Goal: Use online tool/utility

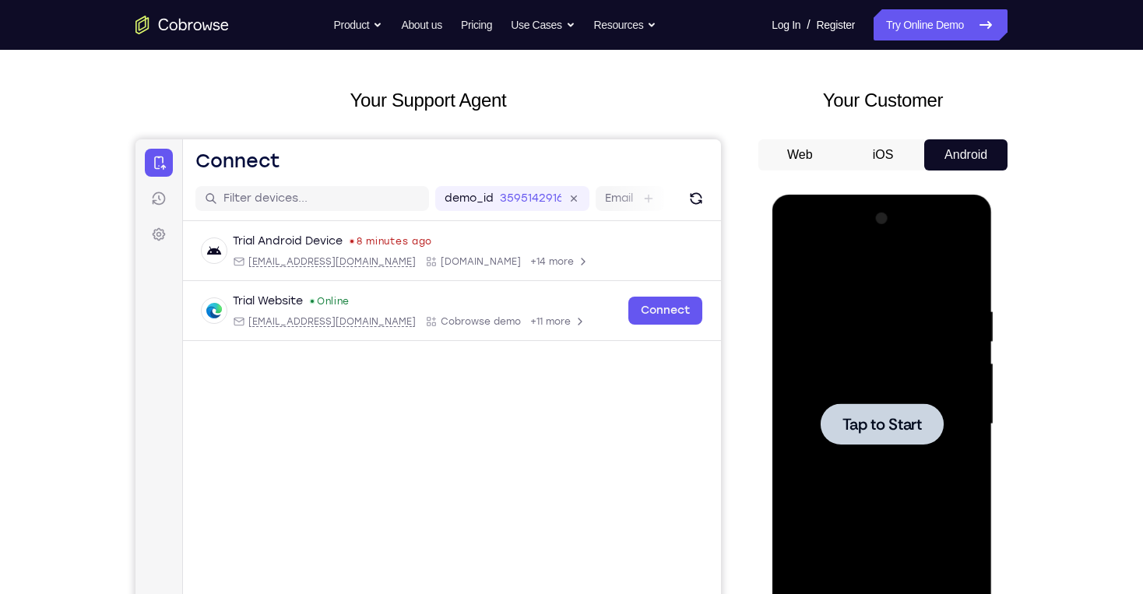
scroll to position [62, 0]
click at [862, 395] on div at bounding box center [881, 425] width 196 height 436
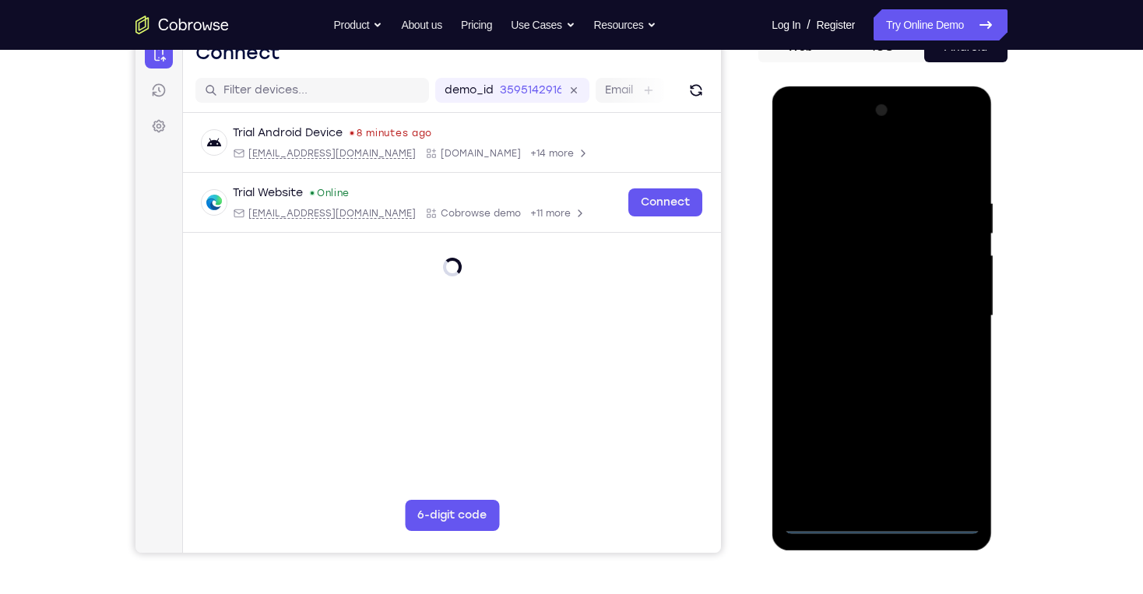
scroll to position [187, 0]
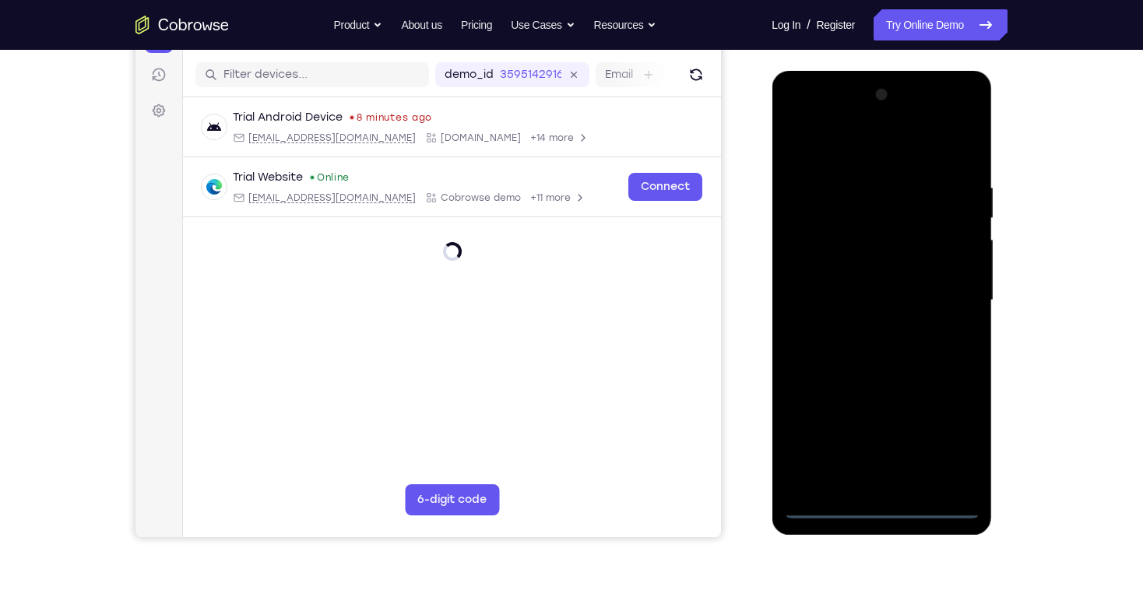
click at [881, 505] on div at bounding box center [881, 301] width 196 height 436
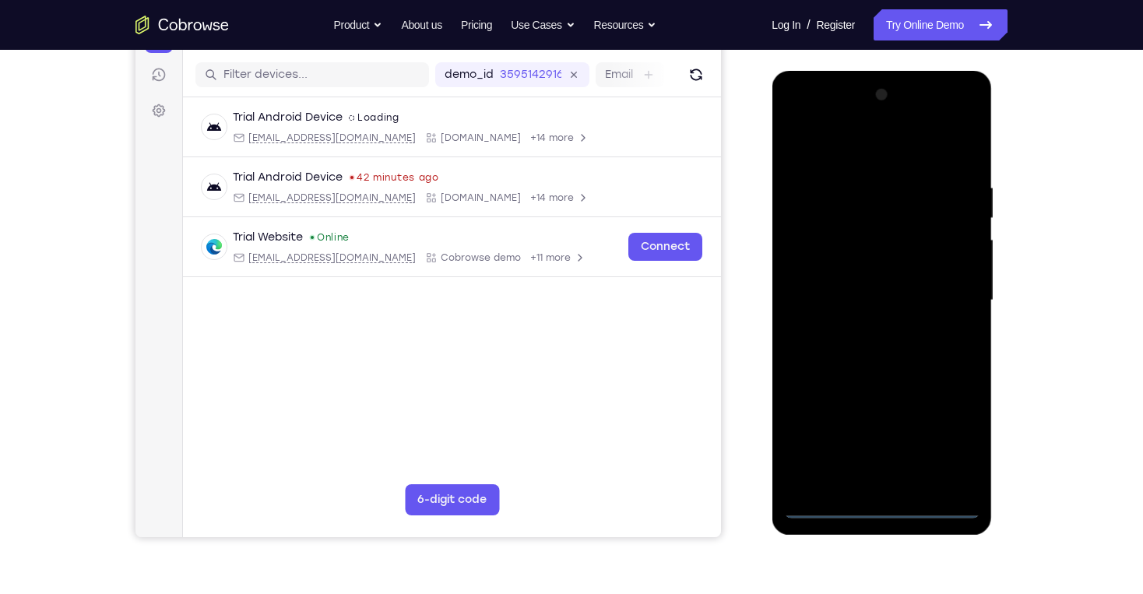
click at [961, 441] on div at bounding box center [881, 301] width 196 height 436
click at [805, 115] on div at bounding box center [881, 301] width 196 height 436
click at [946, 296] on div at bounding box center [881, 301] width 196 height 436
click at [866, 327] on div at bounding box center [881, 301] width 196 height 436
click at [874, 280] on div at bounding box center [881, 301] width 196 height 436
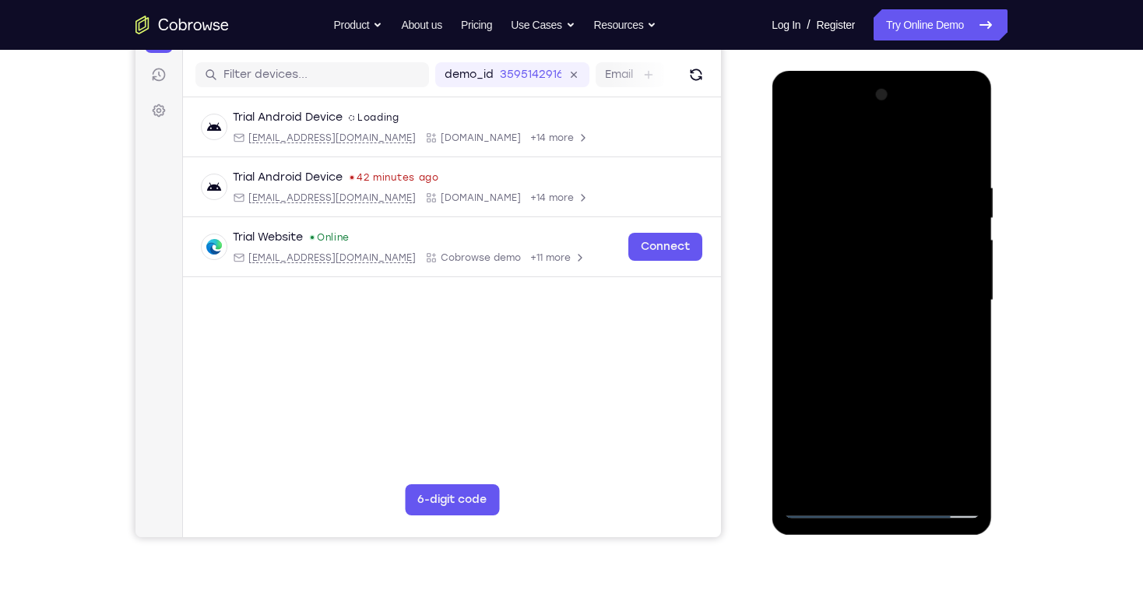
click at [863, 320] on div at bounding box center [881, 301] width 196 height 436
click at [859, 298] on div at bounding box center [881, 301] width 196 height 436
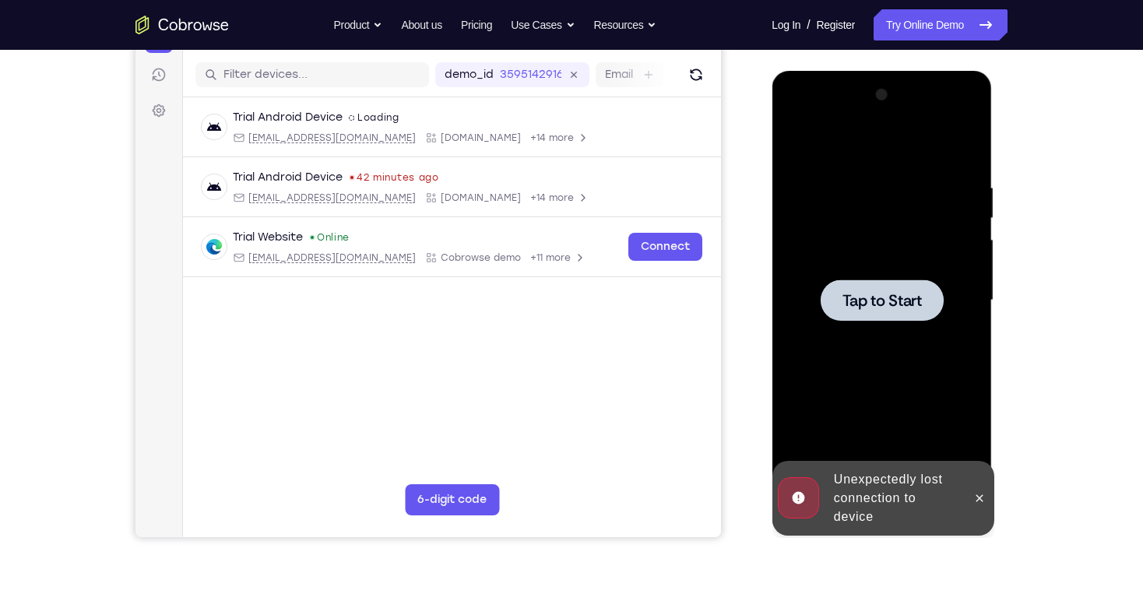
click at [918, 305] on span "Tap to Start" at bounding box center [881, 301] width 79 height 16
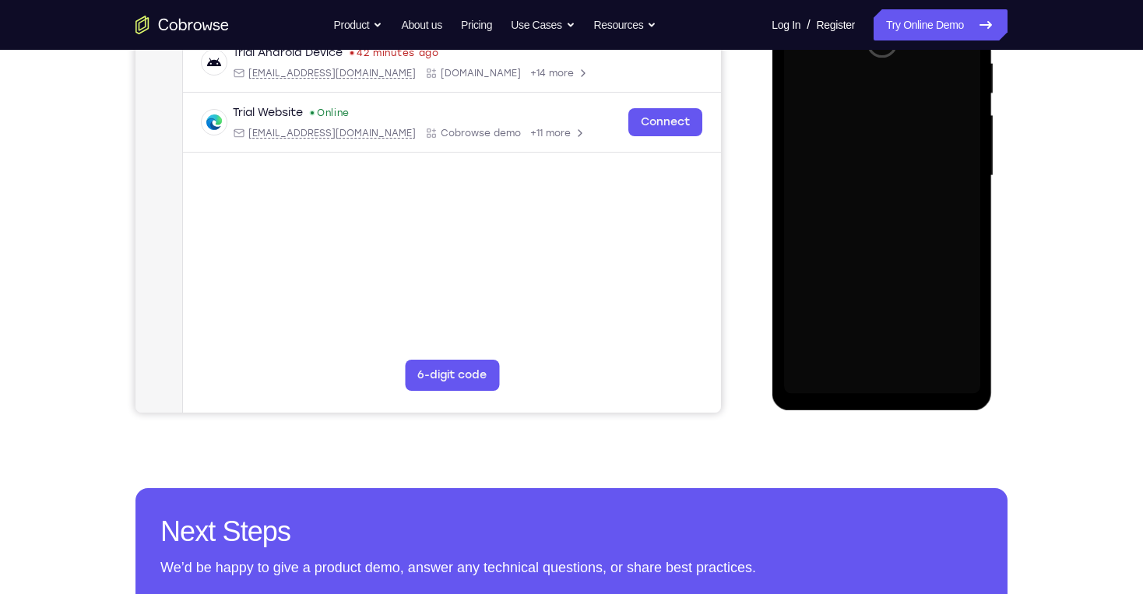
scroll to position [125, 0]
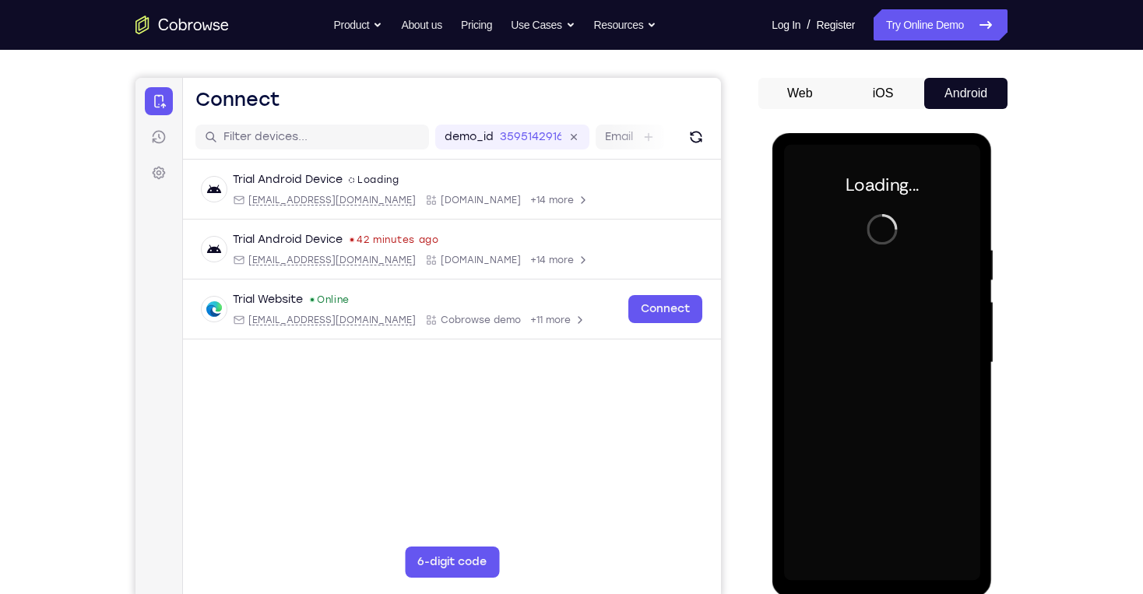
click at [896, 211] on div at bounding box center [881, 363] width 196 height 436
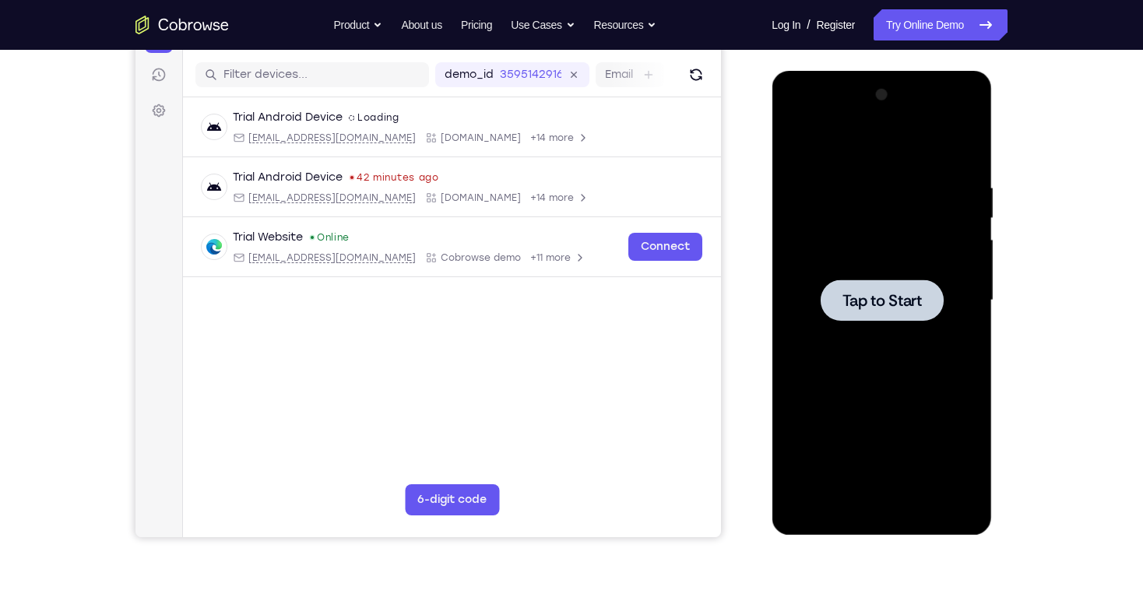
click at [890, 288] on div at bounding box center [881, 299] width 123 height 41
click at [876, 303] on span "Tap to Start" at bounding box center [881, 301] width 79 height 16
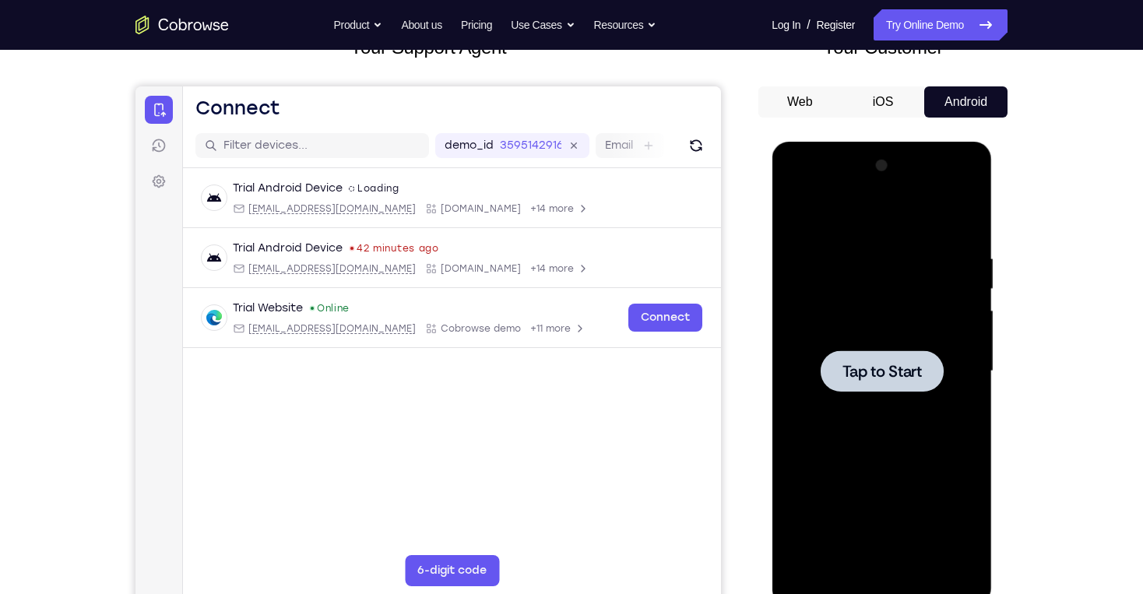
scroll to position [125, 0]
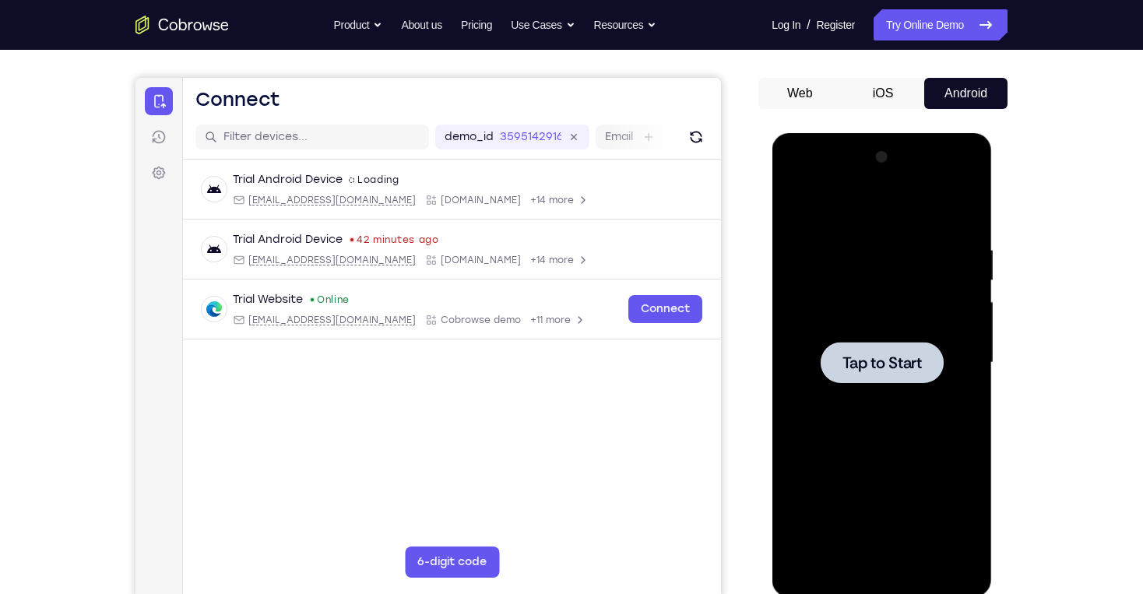
click at [873, 357] on span "Tap to Start" at bounding box center [881, 363] width 79 height 16
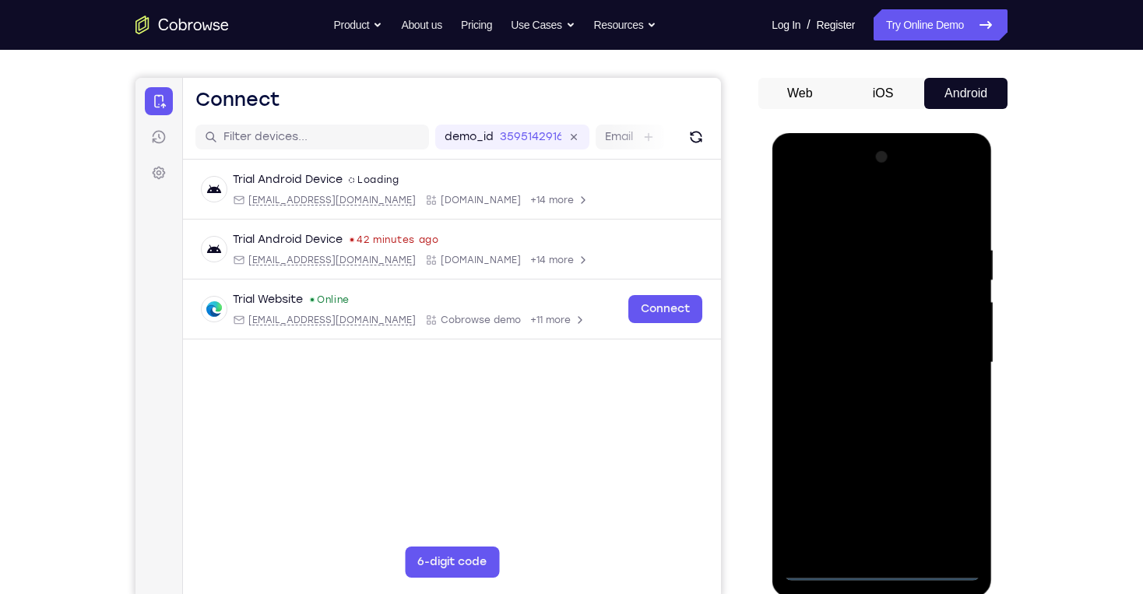
click at [885, 567] on div at bounding box center [881, 363] width 196 height 436
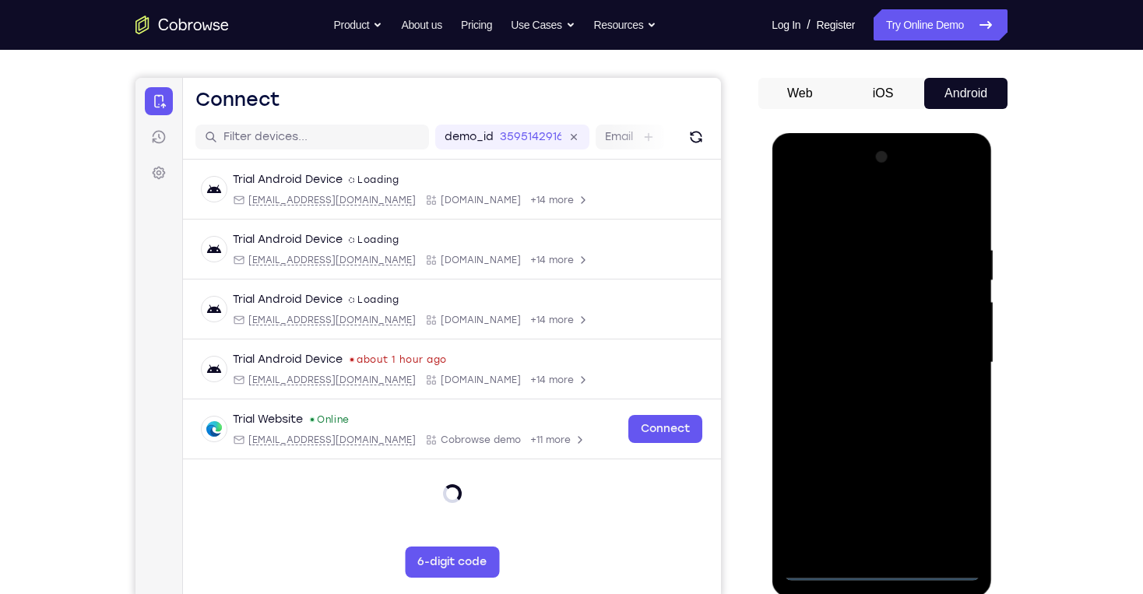
click at [954, 500] on div at bounding box center [881, 363] width 196 height 436
click at [953, 504] on div at bounding box center [881, 363] width 196 height 436
click at [947, 498] on div at bounding box center [881, 363] width 196 height 436
click at [800, 181] on div at bounding box center [881, 363] width 196 height 436
click at [947, 352] on div at bounding box center [881, 363] width 196 height 436
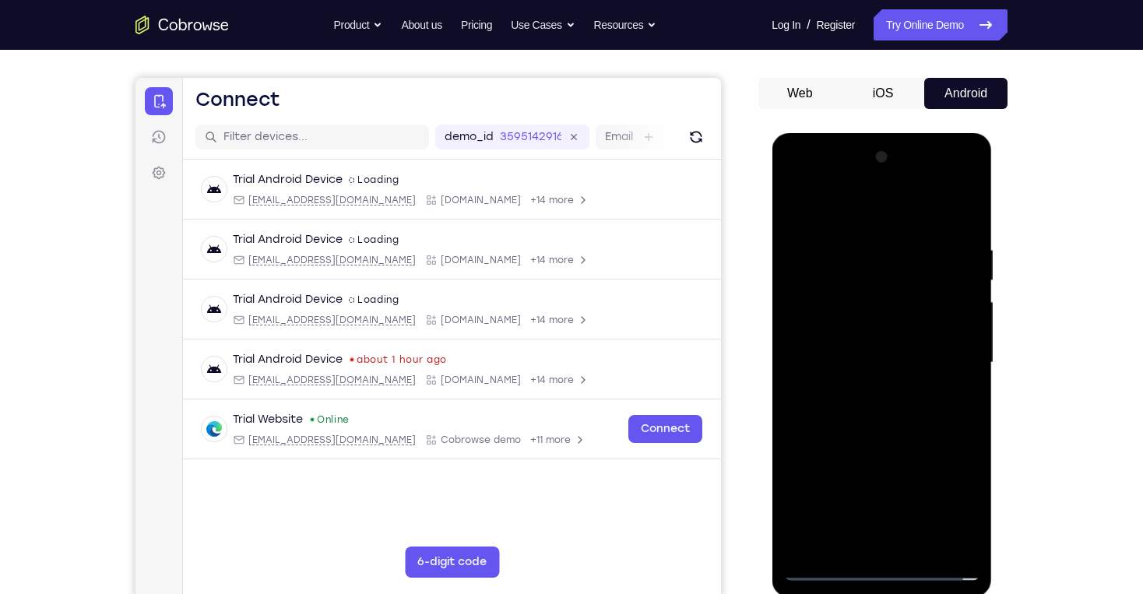
click at [857, 390] on div at bounding box center [881, 363] width 196 height 436
click at [854, 343] on div at bounding box center [881, 363] width 196 height 436
click at [901, 348] on div at bounding box center [881, 363] width 196 height 436
click at [901, 346] on div at bounding box center [881, 363] width 196 height 436
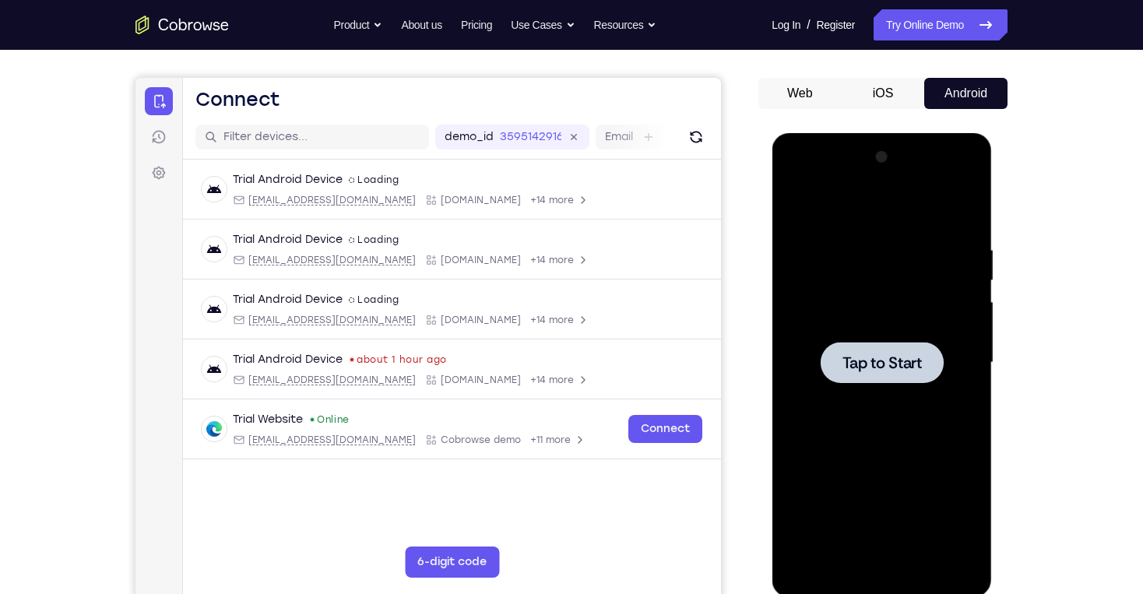
click at [893, 380] on div at bounding box center [881, 362] width 123 height 41
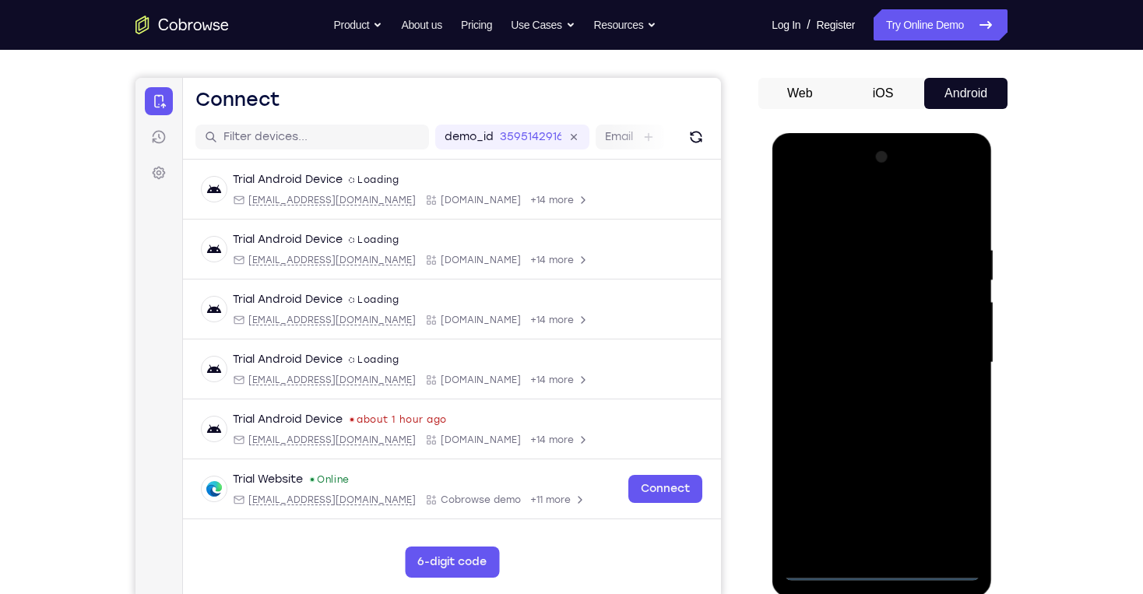
click at [887, 576] on div at bounding box center [881, 363] width 196 height 436
click at [951, 504] on div at bounding box center [881, 363] width 196 height 436
click at [794, 175] on div at bounding box center [881, 363] width 196 height 436
click at [943, 354] on div at bounding box center [881, 363] width 196 height 436
click at [858, 389] on div at bounding box center [881, 363] width 196 height 436
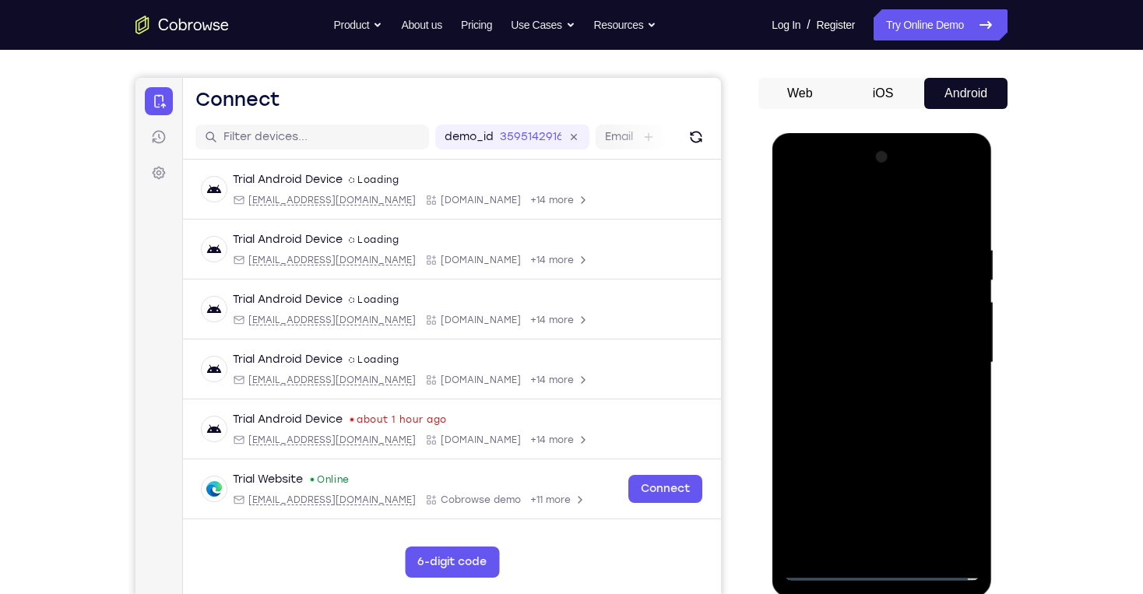
click at [852, 346] on div at bounding box center [881, 363] width 196 height 436
click at [861, 385] on div at bounding box center [881, 363] width 196 height 436
click at [833, 389] on div at bounding box center [881, 363] width 196 height 436
click at [837, 384] on div at bounding box center [881, 363] width 196 height 436
click at [911, 364] on div at bounding box center [881, 363] width 196 height 436
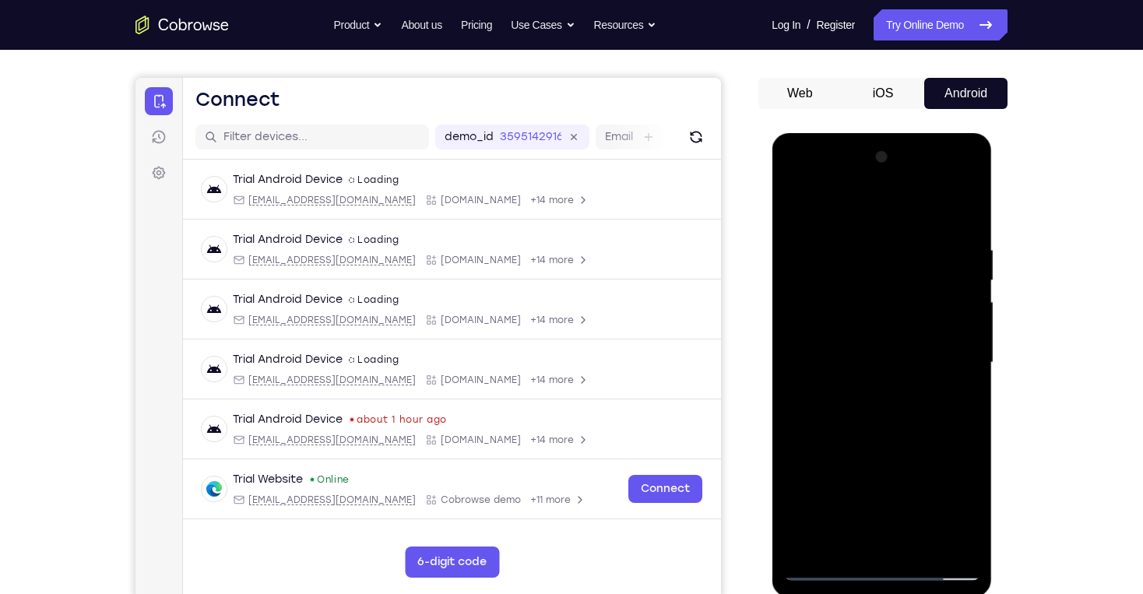
click at [905, 241] on div at bounding box center [881, 363] width 196 height 436
click at [967, 227] on div at bounding box center [881, 363] width 196 height 436
drag, startPoint x: 893, startPoint y: 434, endPoint x: 932, endPoint y: 334, distance: 107.0
click at [932, 342] on div at bounding box center [881, 363] width 196 height 436
click at [918, 541] on div at bounding box center [881, 363] width 196 height 436
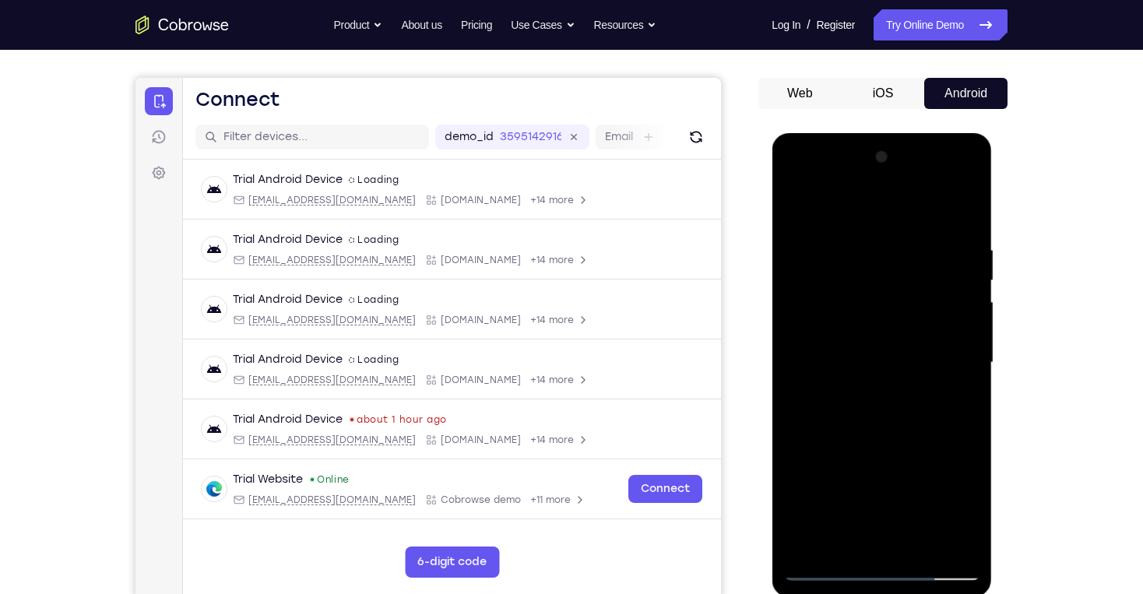
click at [919, 542] on div at bounding box center [881, 363] width 196 height 436
click at [880, 445] on div at bounding box center [881, 363] width 196 height 436
drag, startPoint x: 884, startPoint y: 484, endPoint x: 890, endPoint y: 344, distance: 140.3
click at [890, 344] on div at bounding box center [881, 363] width 196 height 436
drag, startPoint x: 890, startPoint y: 425, endPoint x: 912, endPoint y: 357, distance: 71.9
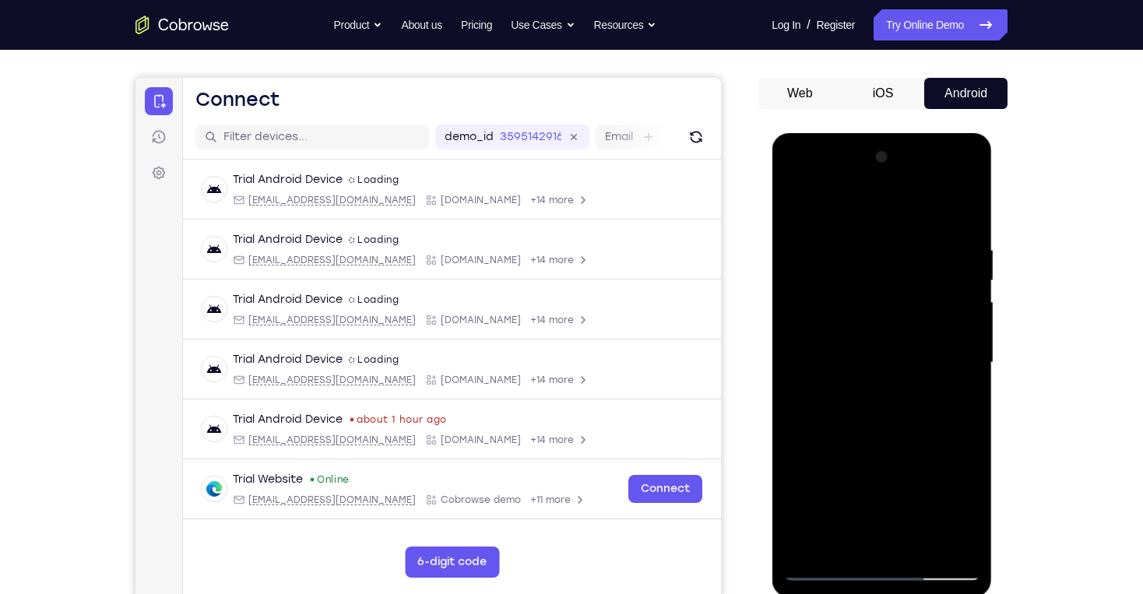
click at [911, 357] on div at bounding box center [881, 363] width 196 height 436
click at [874, 467] on div at bounding box center [881, 363] width 196 height 436
click at [862, 539] on div at bounding box center [881, 363] width 196 height 436
click at [796, 216] on div at bounding box center [881, 363] width 196 height 436
drag, startPoint x: 898, startPoint y: 463, endPoint x: 916, endPoint y: 340, distance: 124.4
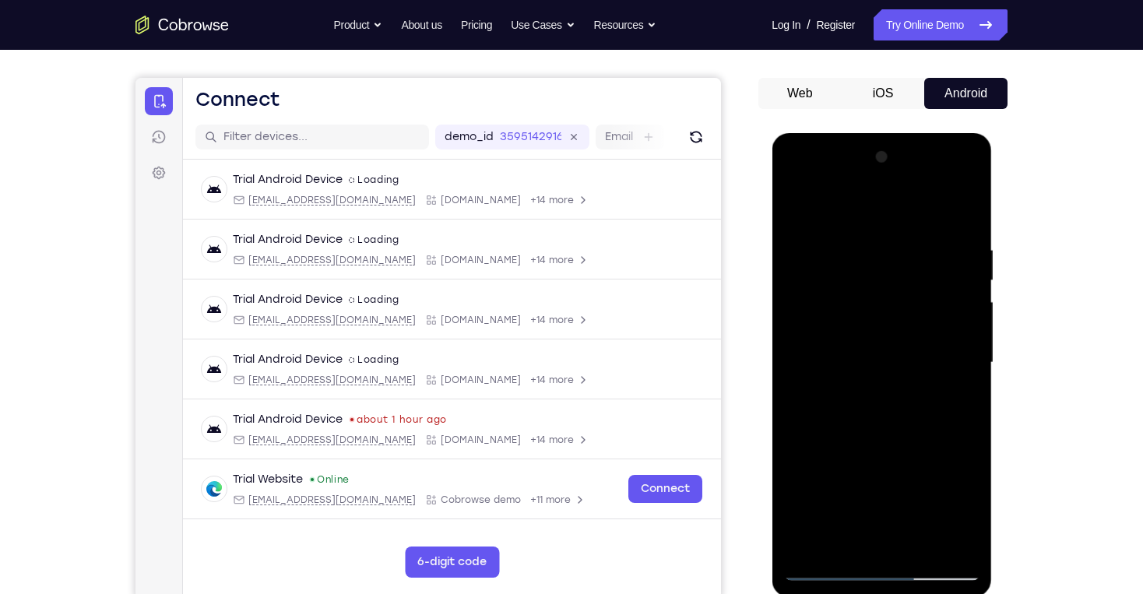
click at [916, 340] on div at bounding box center [881, 363] width 196 height 436
click at [868, 336] on div at bounding box center [881, 363] width 196 height 436
click at [961, 402] on div at bounding box center [881, 363] width 196 height 436
click at [832, 570] on div at bounding box center [881, 363] width 196 height 436
click at [826, 570] on div at bounding box center [881, 363] width 196 height 436
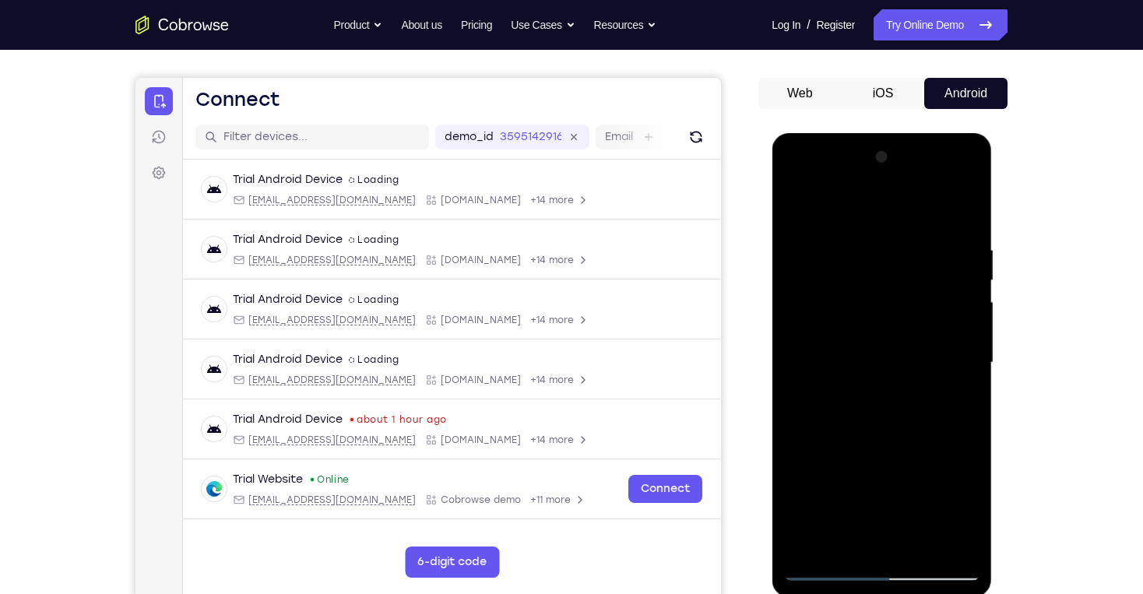
click at [870, 408] on div at bounding box center [881, 363] width 196 height 436
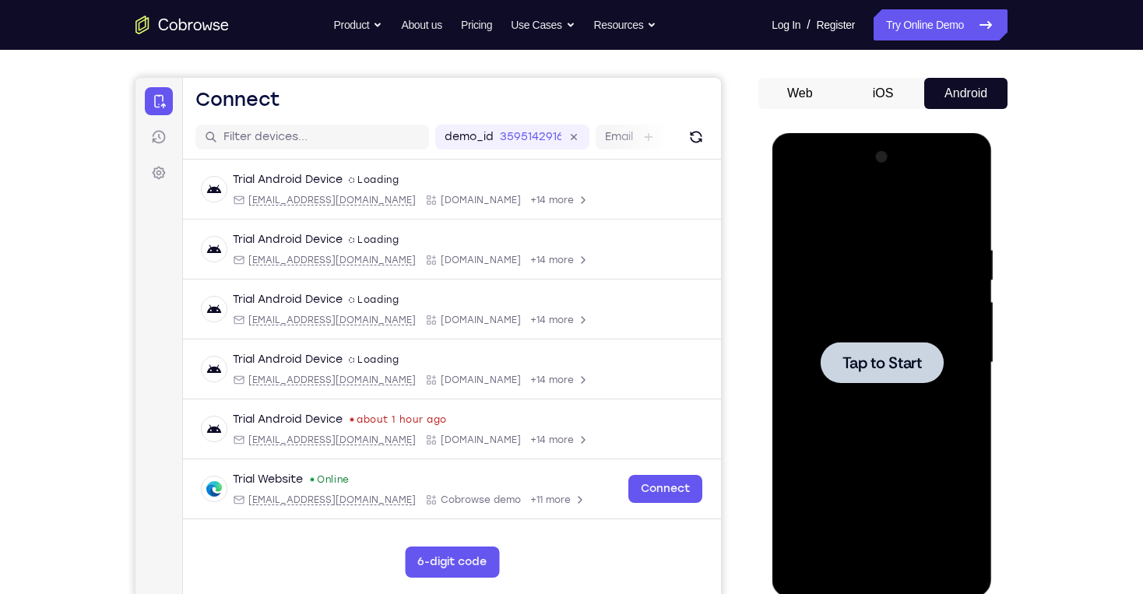
click at [899, 381] on div at bounding box center [881, 362] width 123 height 41
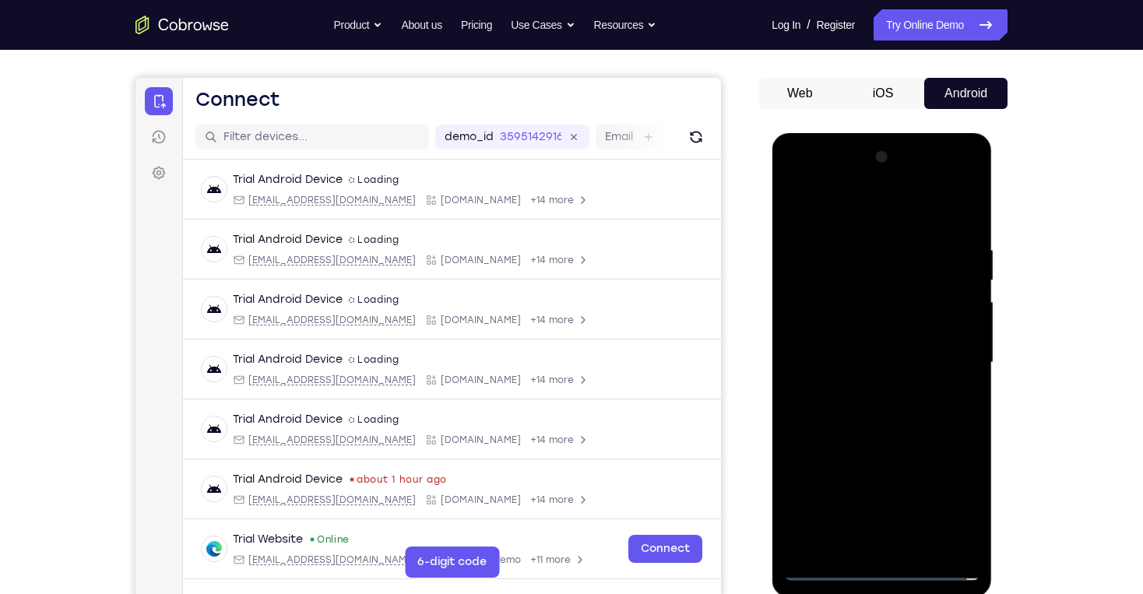
click at [887, 568] on div at bounding box center [881, 363] width 196 height 436
click at [955, 495] on div at bounding box center [881, 363] width 196 height 436
click at [793, 184] on div at bounding box center [881, 363] width 196 height 436
click at [949, 355] on div at bounding box center [881, 363] width 196 height 436
click at [864, 394] on div at bounding box center [881, 363] width 196 height 436
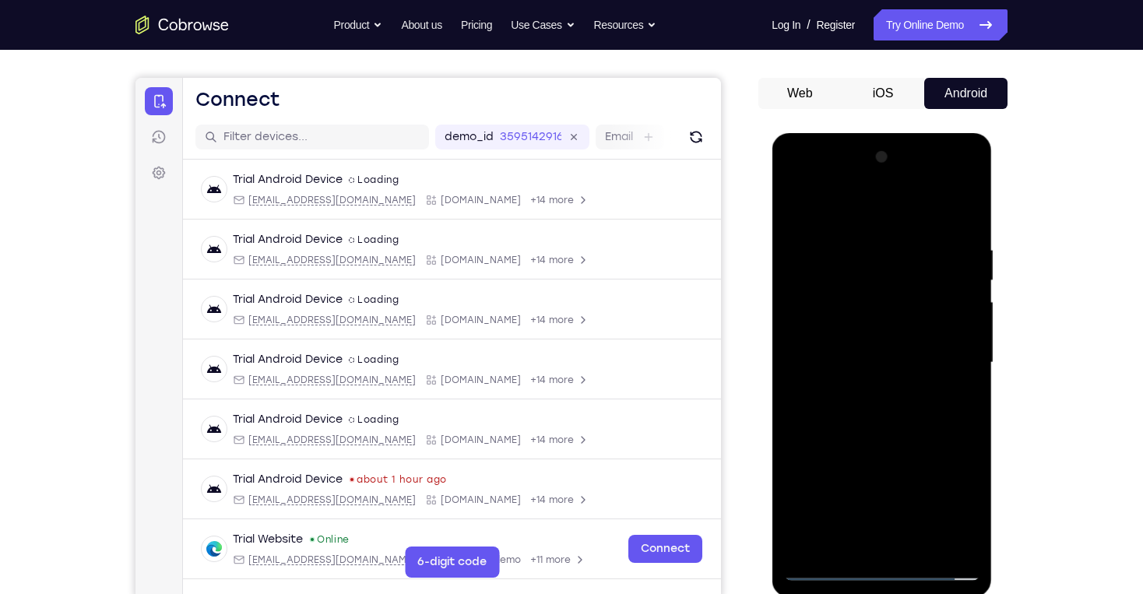
click at [865, 339] on div at bounding box center [881, 363] width 196 height 436
click at [870, 336] on div at bounding box center [881, 363] width 196 height 436
click at [843, 330] on div at bounding box center [881, 363] width 196 height 436
click at [869, 358] on div at bounding box center [881, 363] width 196 height 436
click at [961, 229] on div at bounding box center [881, 363] width 196 height 436
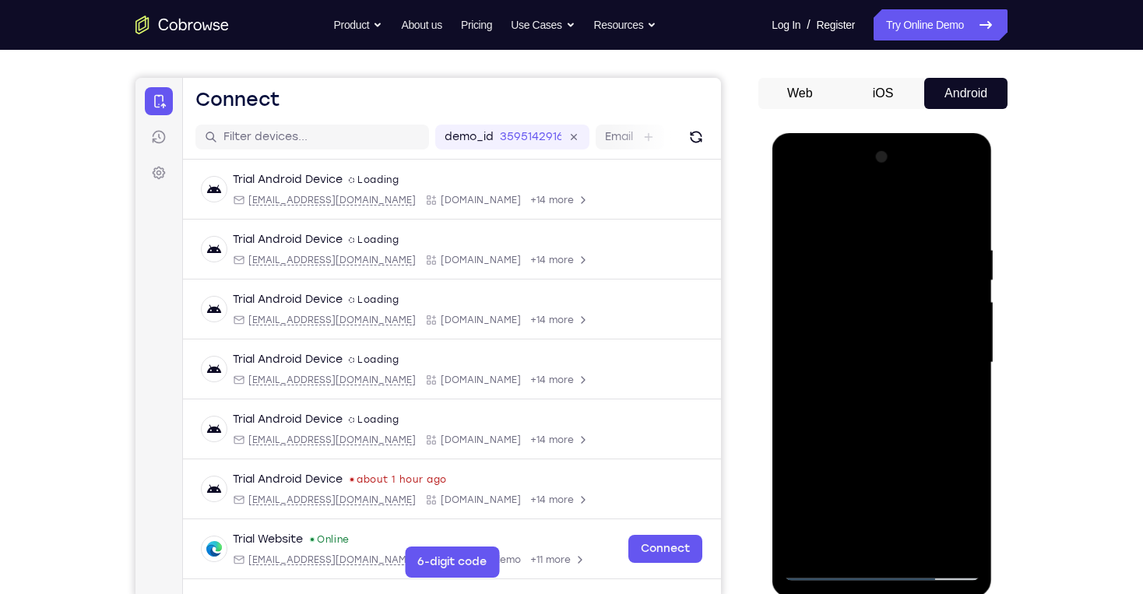
click at [912, 239] on div at bounding box center [881, 363] width 196 height 436
click at [789, 363] on div at bounding box center [881, 363] width 196 height 436
drag, startPoint x: 830, startPoint y: 371, endPoint x: 986, endPoint y: 371, distance: 155.7
click at [979, 373] on div at bounding box center [881, 365] width 220 height 464
click at [856, 233] on div at bounding box center [881, 363] width 196 height 436
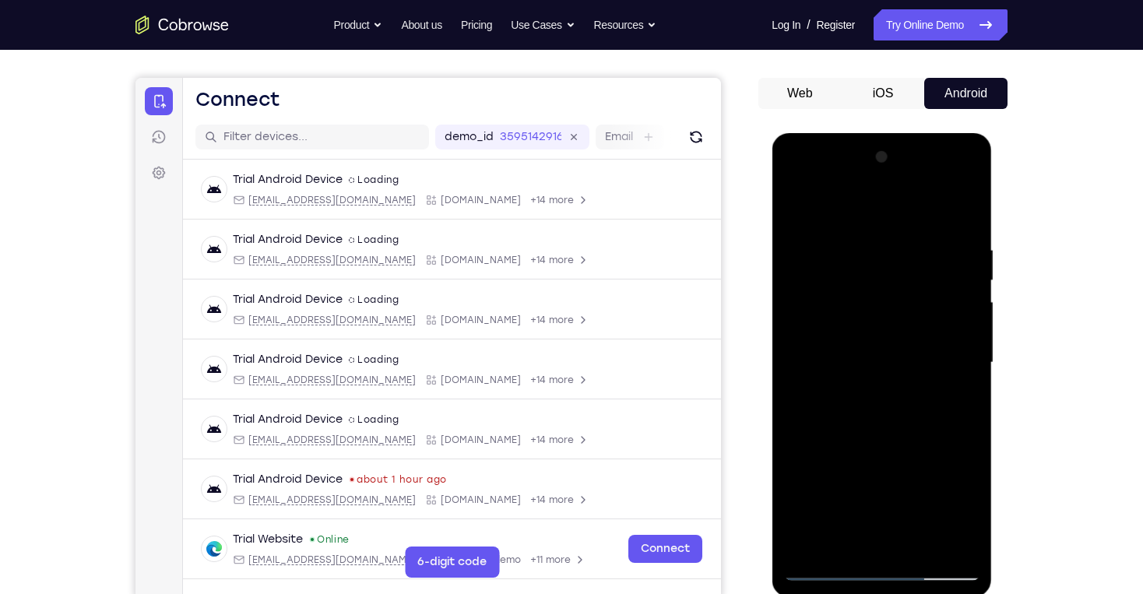
drag, startPoint x: 877, startPoint y: 206, endPoint x: 894, endPoint y: 156, distance: 52.7
click at [892, 158] on div at bounding box center [881, 363] width 196 height 436
click at [863, 241] on div at bounding box center [881, 363] width 196 height 436
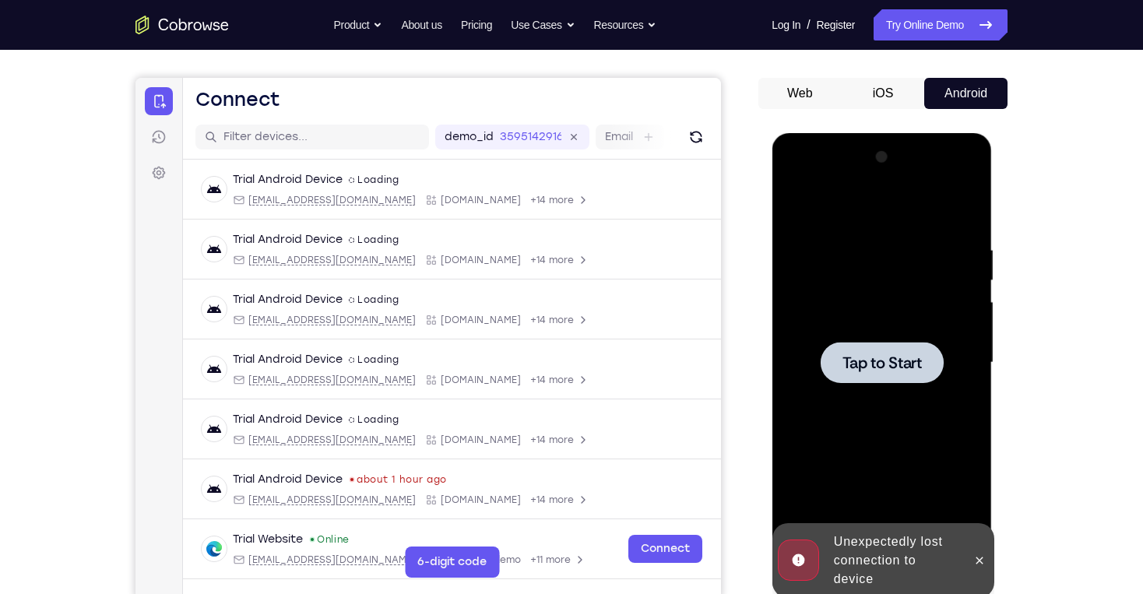
click at [884, 336] on div at bounding box center [881, 363] width 196 height 436
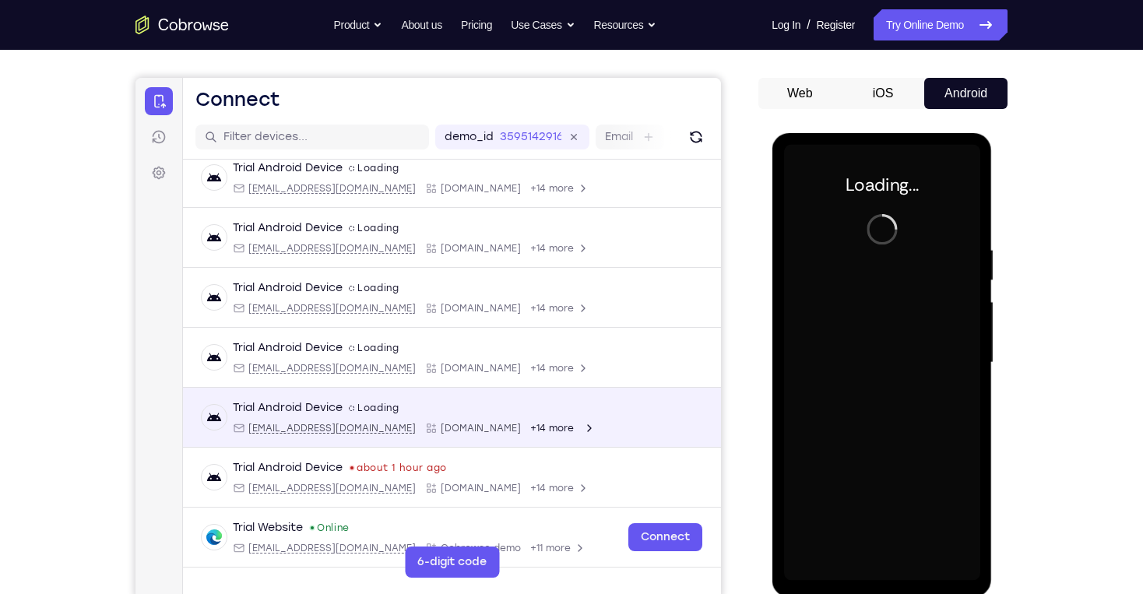
scroll to position [16, 0]
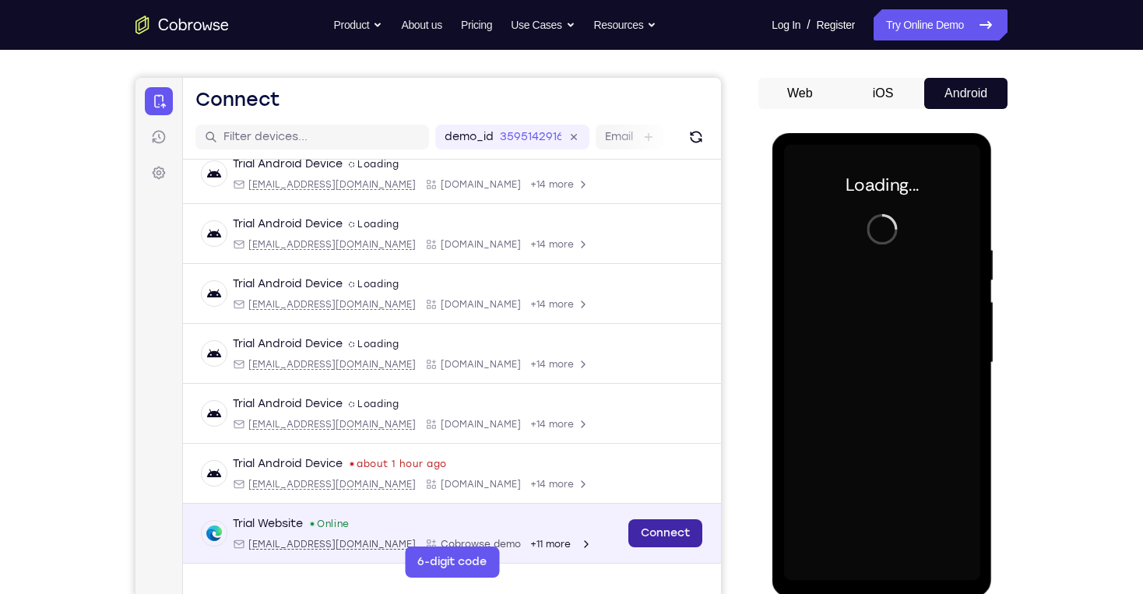
click at [670, 538] on link "Connect" at bounding box center [665, 533] width 74 height 28
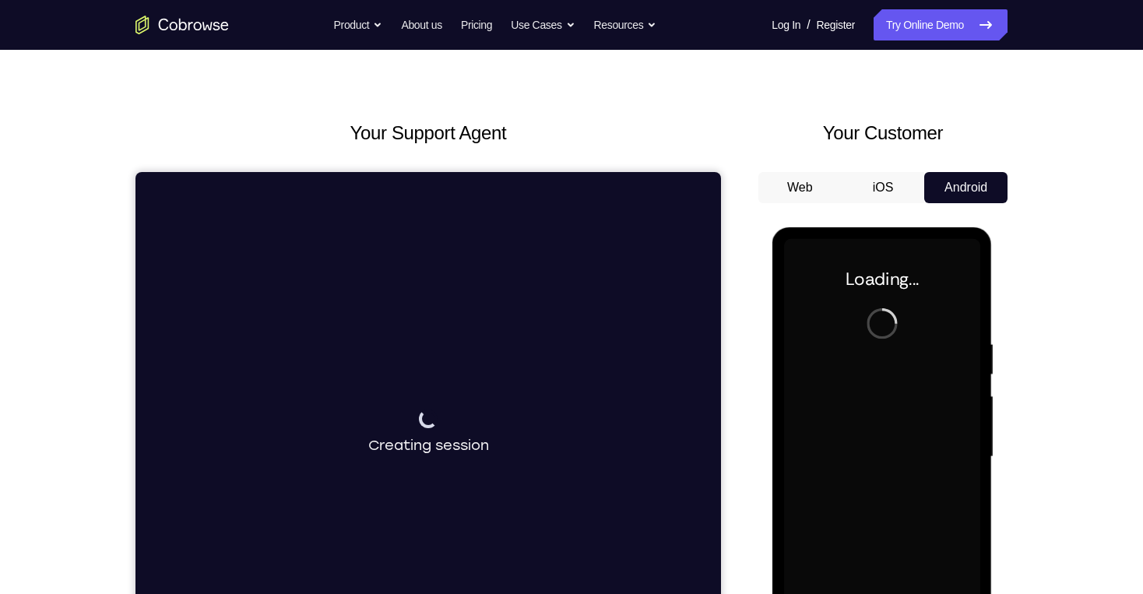
scroll to position [0, 0]
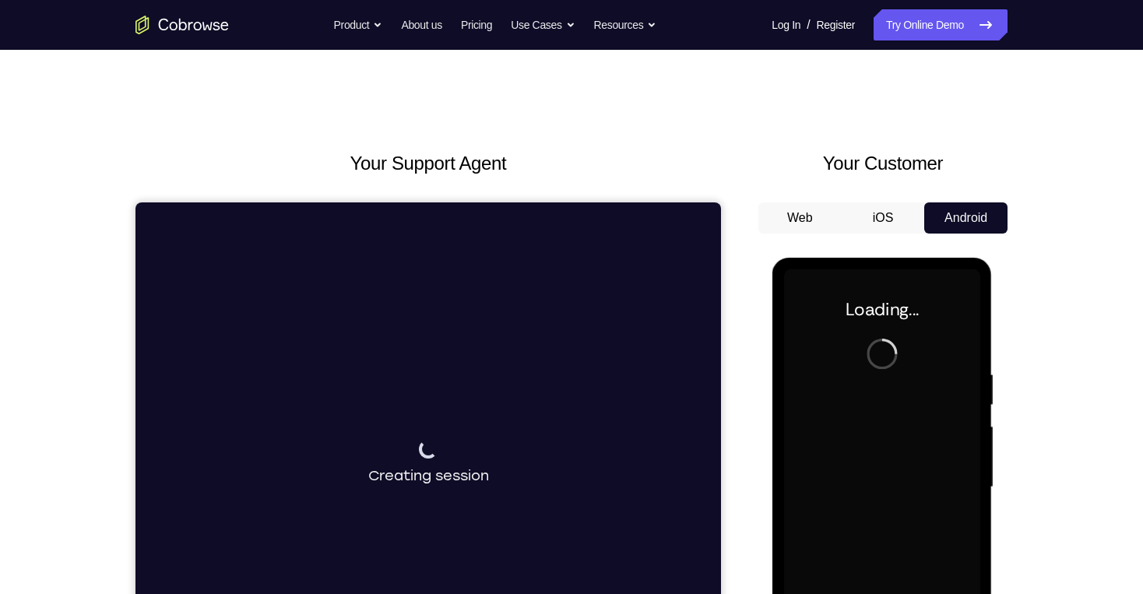
click at [886, 212] on button "iOS" at bounding box center [883, 217] width 83 height 31
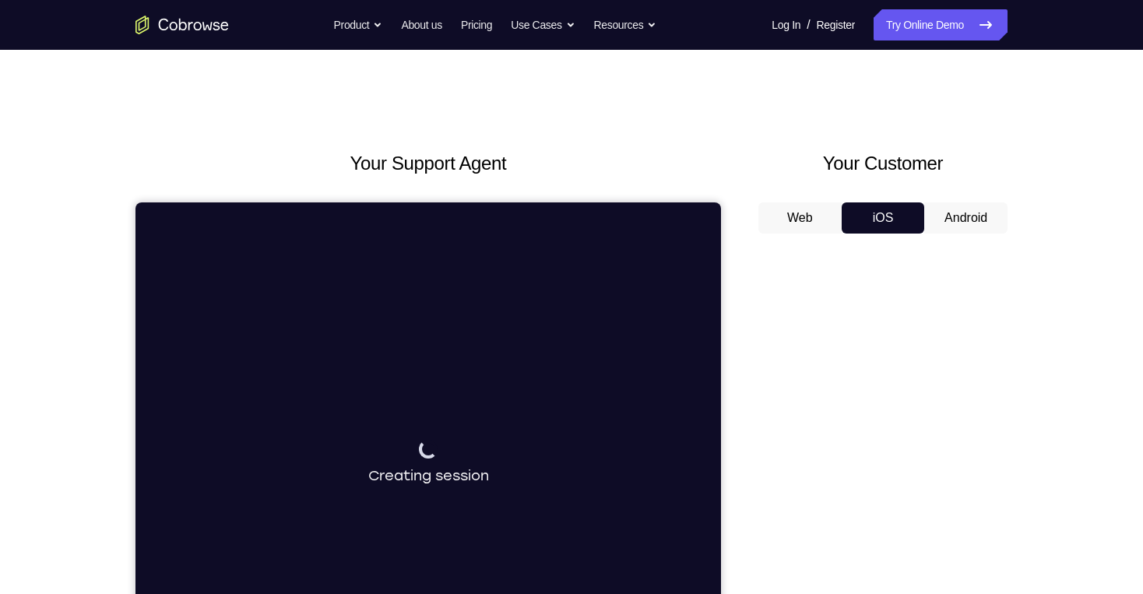
click at [945, 213] on button "Android" at bounding box center [965, 217] width 83 height 31
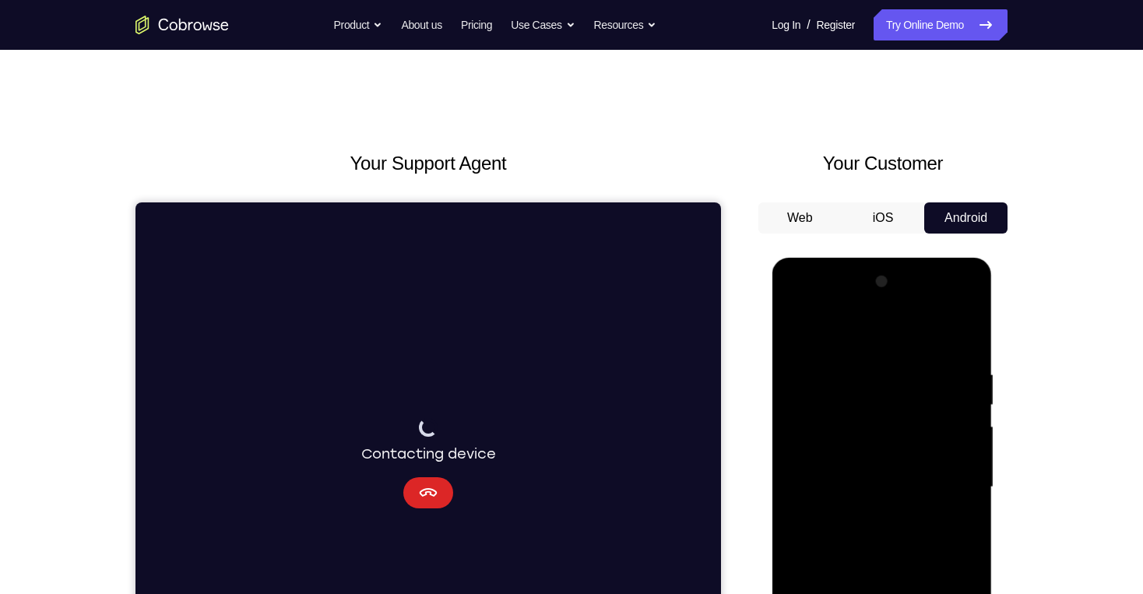
click at [443, 497] on button "Cancel" at bounding box center [428, 492] width 50 height 31
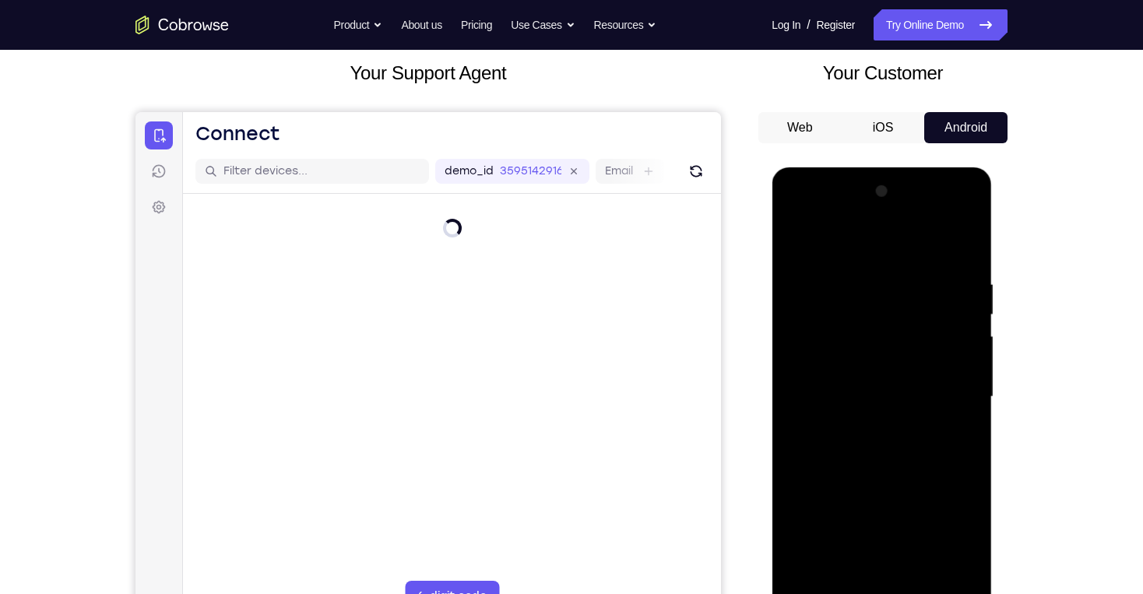
scroll to position [187, 0]
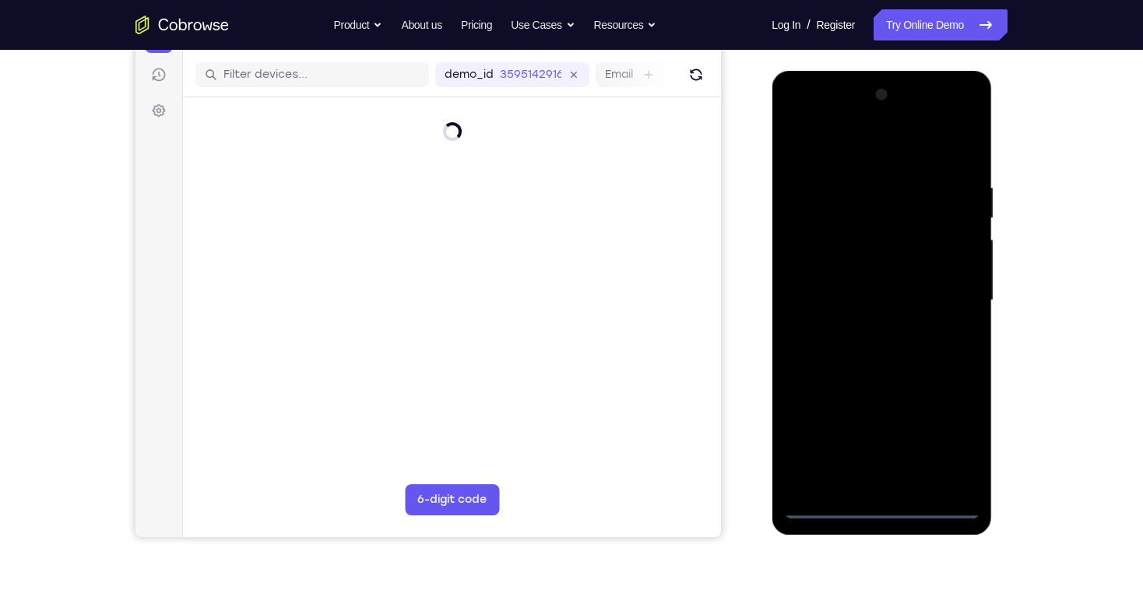
click at [883, 500] on div at bounding box center [881, 301] width 196 height 436
click at [884, 505] on div at bounding box center [881, 301] width 196 height 436
click at [879, 501] on div at bounding box center [881, 301] width 196 height 436
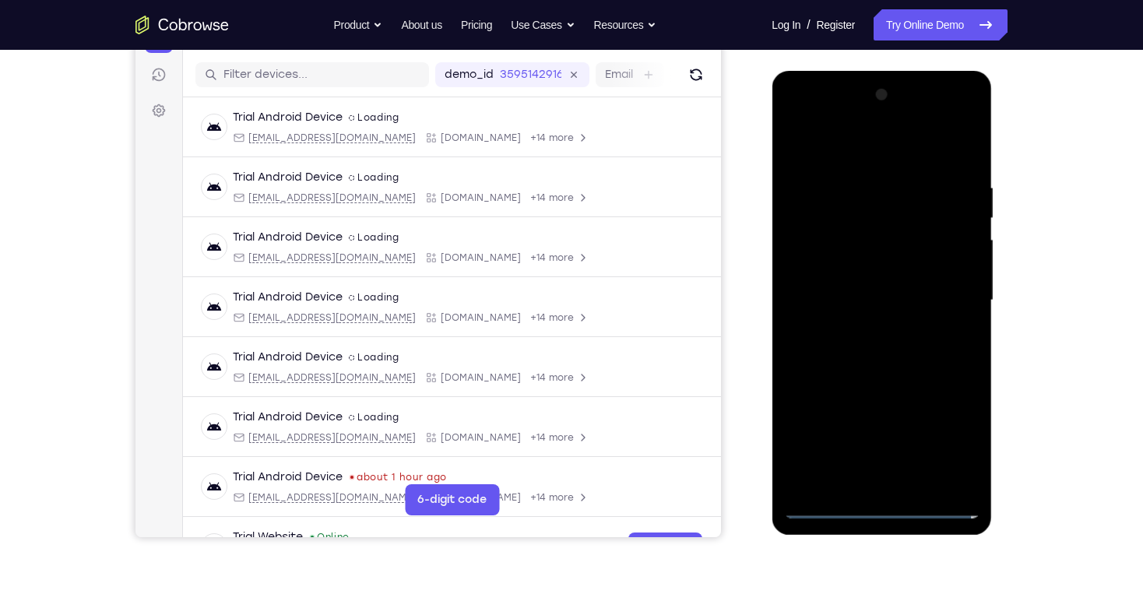
scroll to position [0, 0]
click at [944, 442] on div at bounding box center [881, 301] width 196 height 436
click at [945, 434] on div at bounding box center [881, 301] width 196 height 436
click at [803, 121] on div at bounding box center [881, 301] width 196 height 436
click at [792, 114] on div at bounding box center [881, 301] width 196 height 436
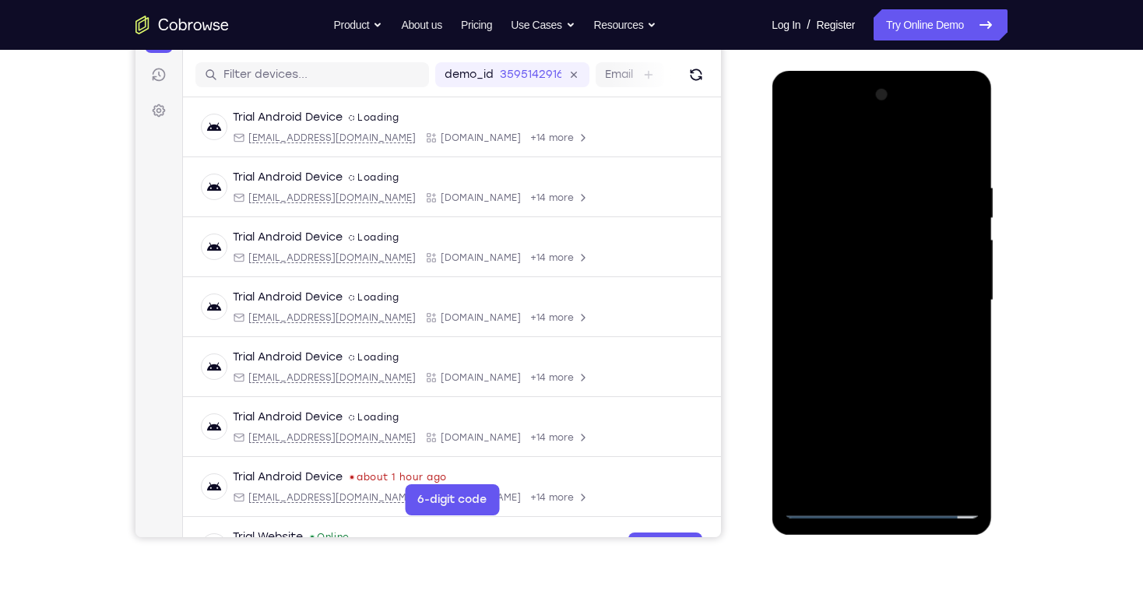
click at [942, 288] on div at bounding box center [881, 301] width 196 height 436
click at [862, 327] on div at bounding box center [881, 301] width 196 height 436
click at [863, 280] on div at bounding box center [881, 301] width 196 height 436
click at [901, 315] on div at bounding box center [881, 301] width 196 height 436
click at [901, 324] on div at bounding box center [881, 301] width 196 height 436
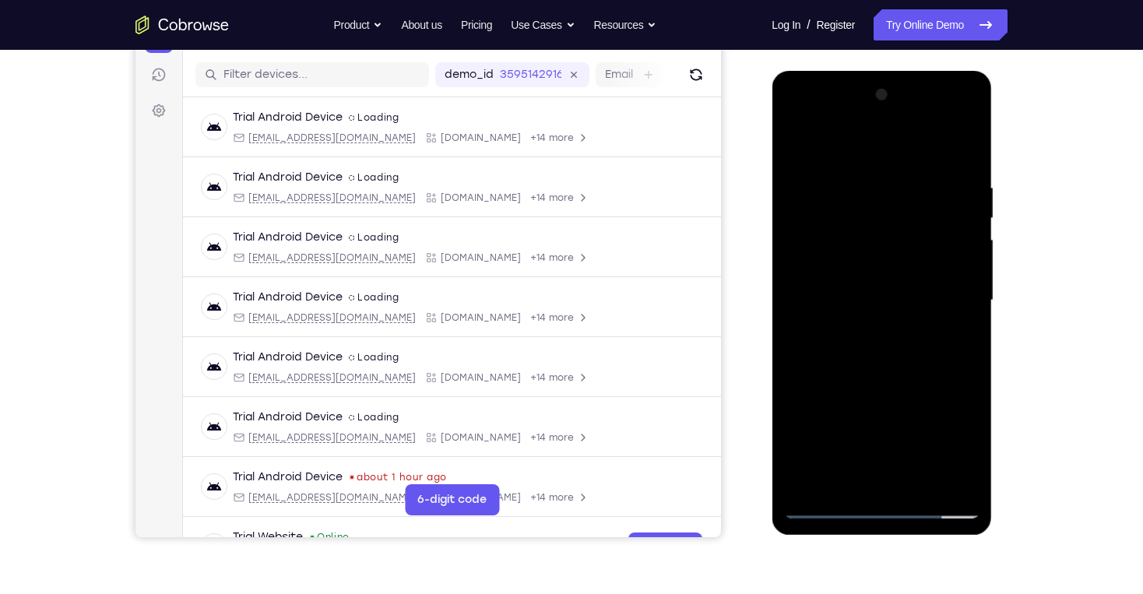
click at [793, 143] on div at bounding box center [881, 301] width 196 height 436
click at [839, 318] on div at bounding box center [881, 301] width 196 height 436
click at [900, 300] on div at bounding box center [881, 301] width 196 height 436
click at [877, 370] on div at bounding box center [881, 301] width 196 height 436
click at [968, 165] on div at bounding box center [881, 301] width 196 height 436
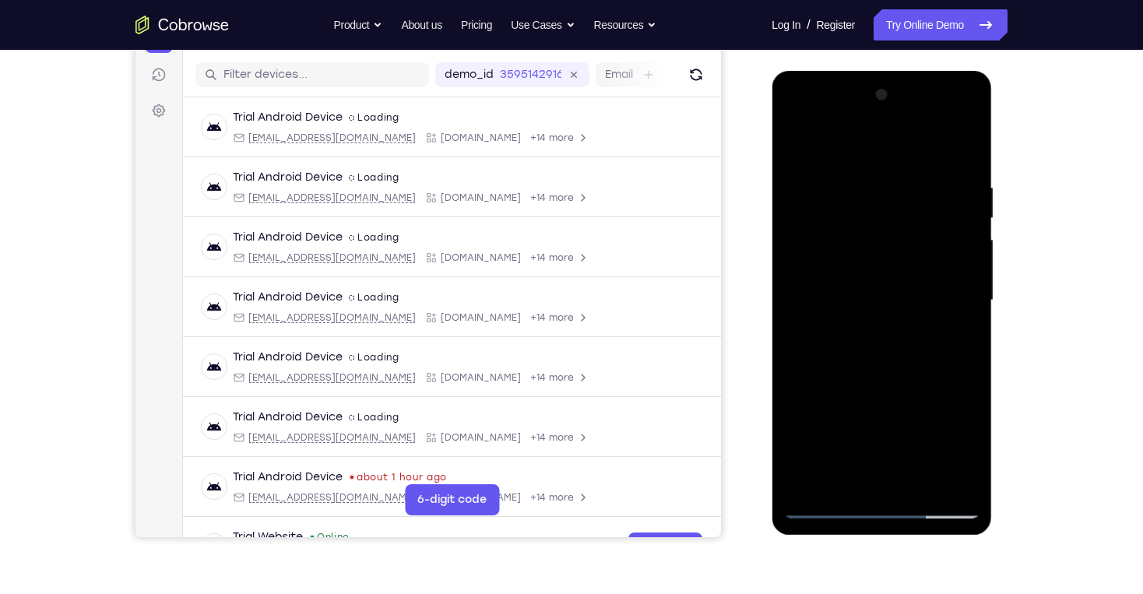
click at [921, 480] on div at bounding box center [881, 301] width 196 height 436
click at [919, 483] on div at bounding box center [881, 301] width 196 height 436
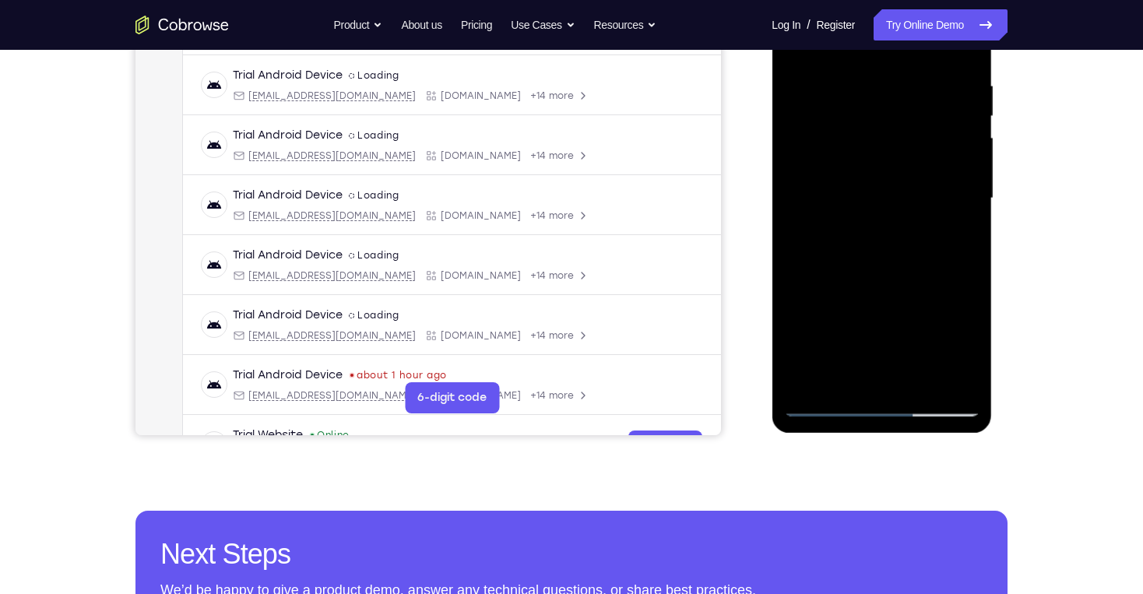
scroll to position [311, 0]
